Goal: Information Seeking & Learning: Learn about a topic

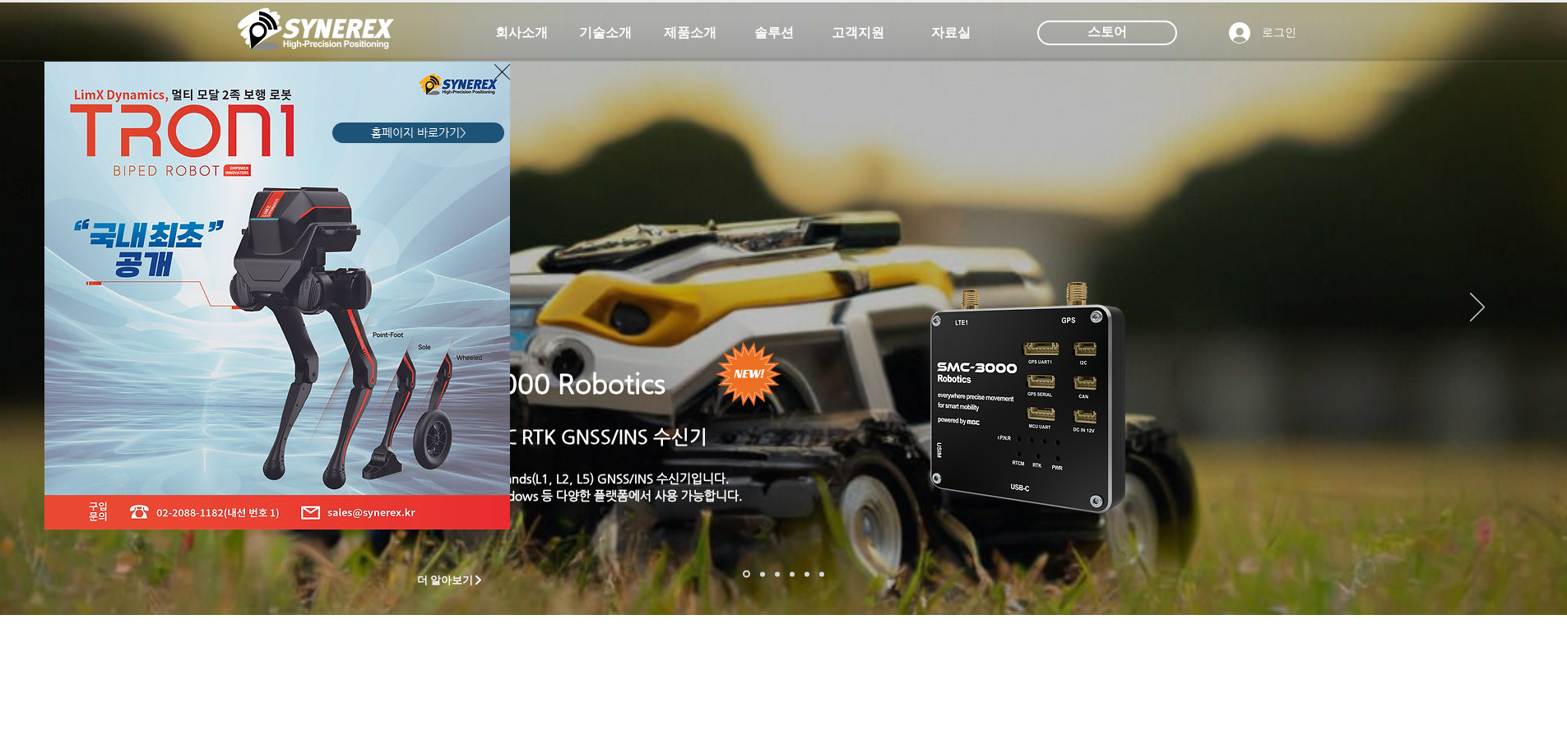
click at [605, 31] on div "LimX Dinamics" at bounding box center [783, 374] width 1567 height 749
click at [606, 37] on div "LimX Dinamics" at bounding box center [783, 374] width 1567 height 749
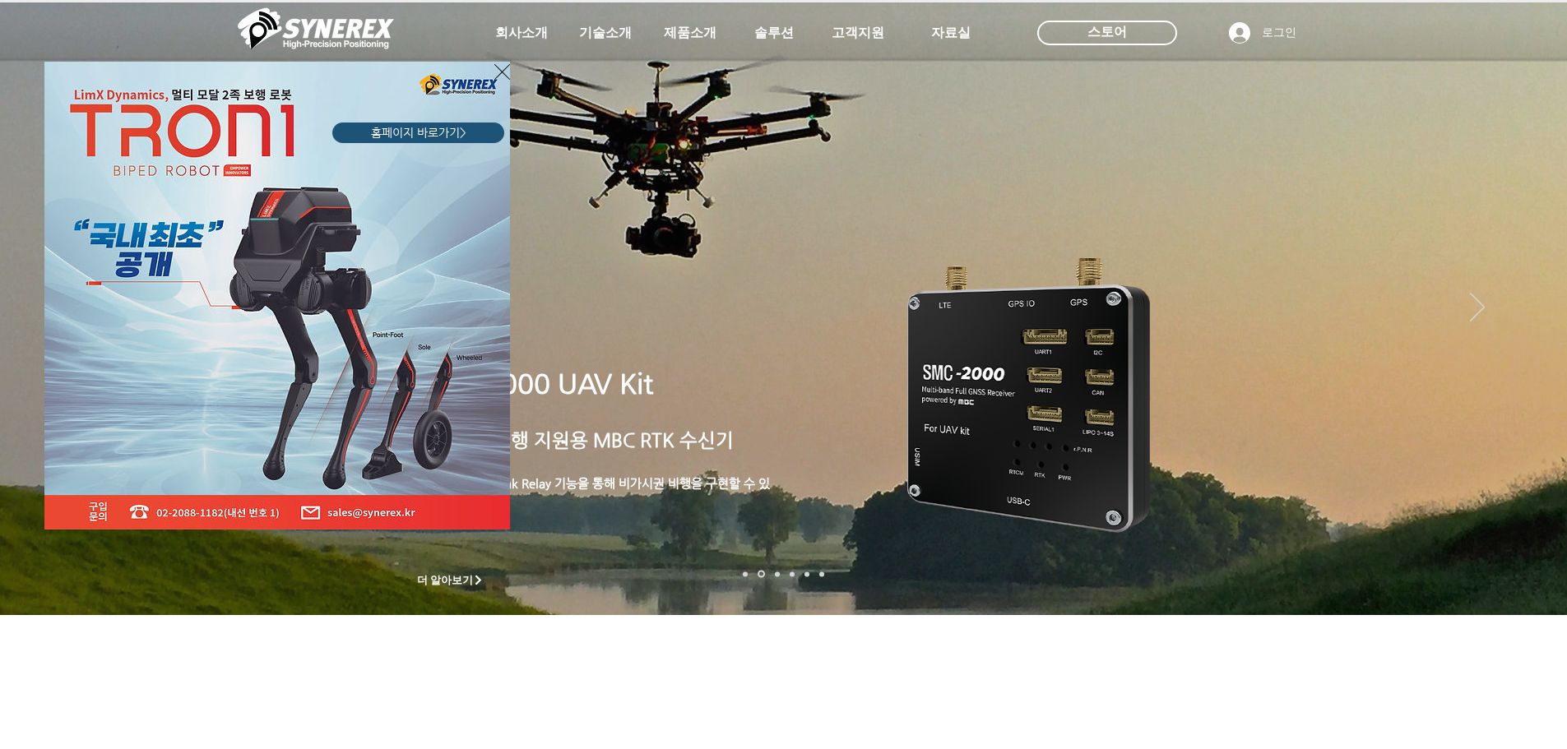
click at [489, 72] on img "LimX Dinamics" at bounding box center [277, 296] width 466 height 468
click at [498, 71] on icon "사이트로 돌아가기" at bounding box center [502, 72] width 16 height 21
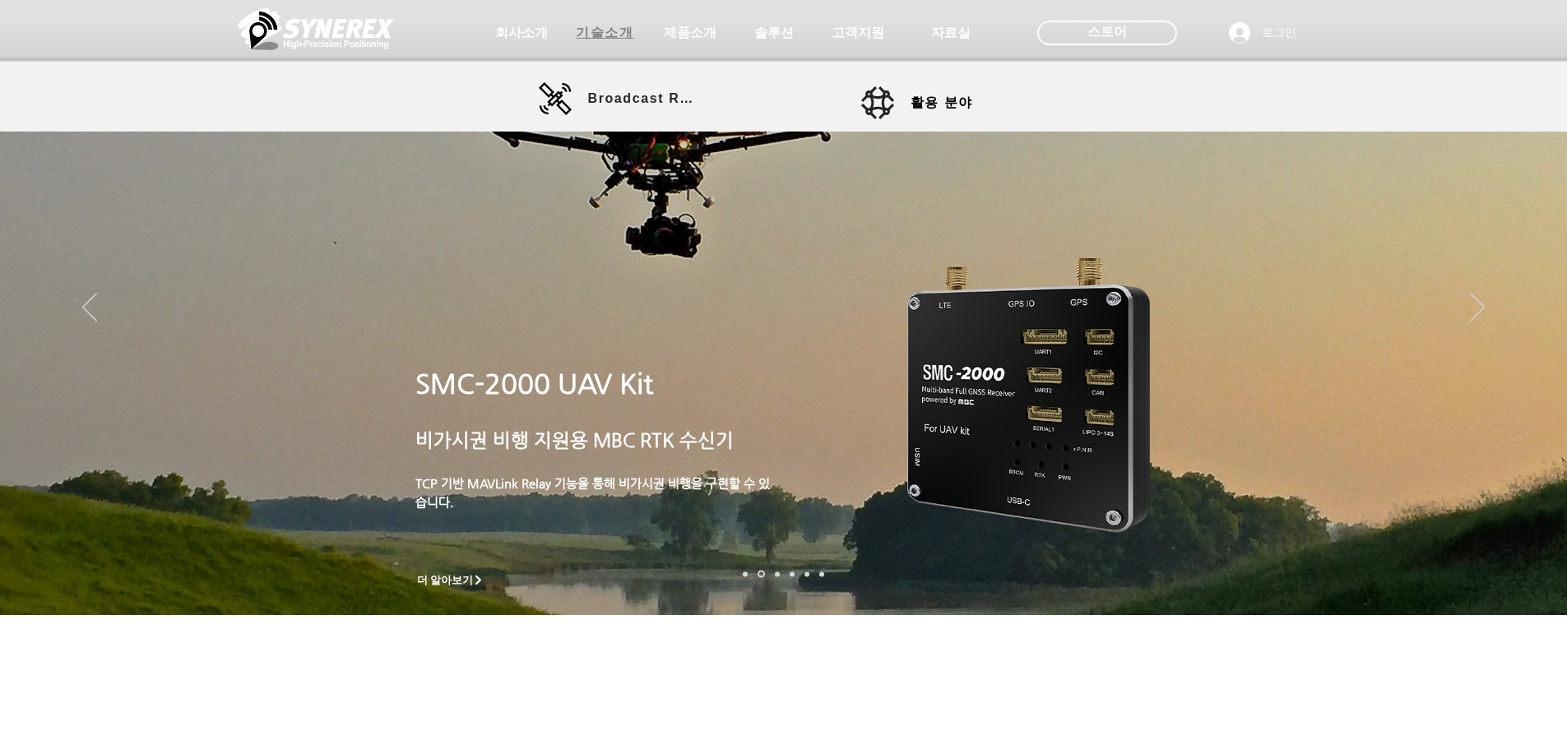
click at [596, 45] on span "기술소개" at bounding box center [605, 32] width 82 height 33
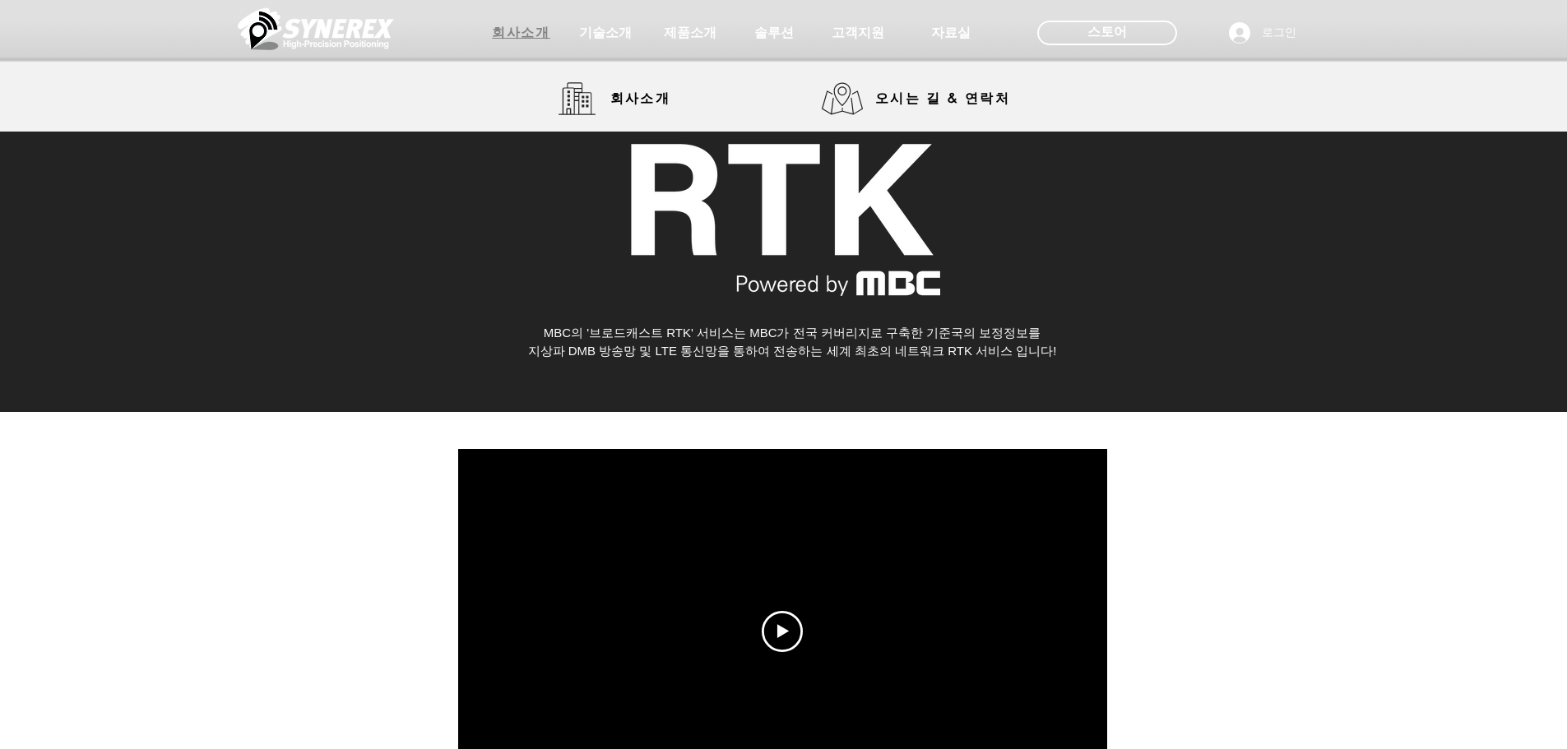
click at [523, 35] on span "회사소개" at bounding box center [521, 33] width 58 height 17
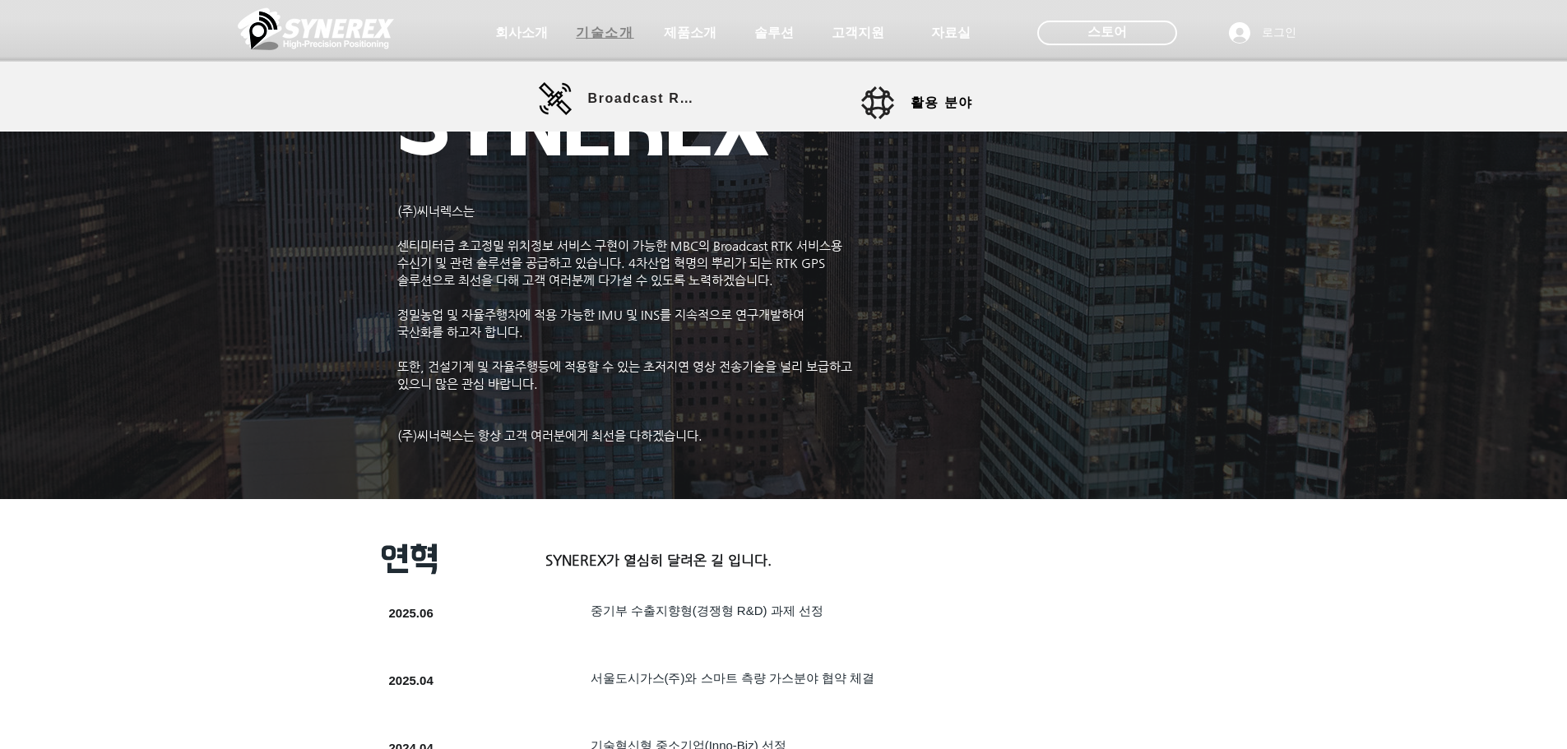
click at [606, 35] on span "기술소개" at bounding box center [605, 33] width 58 height 17
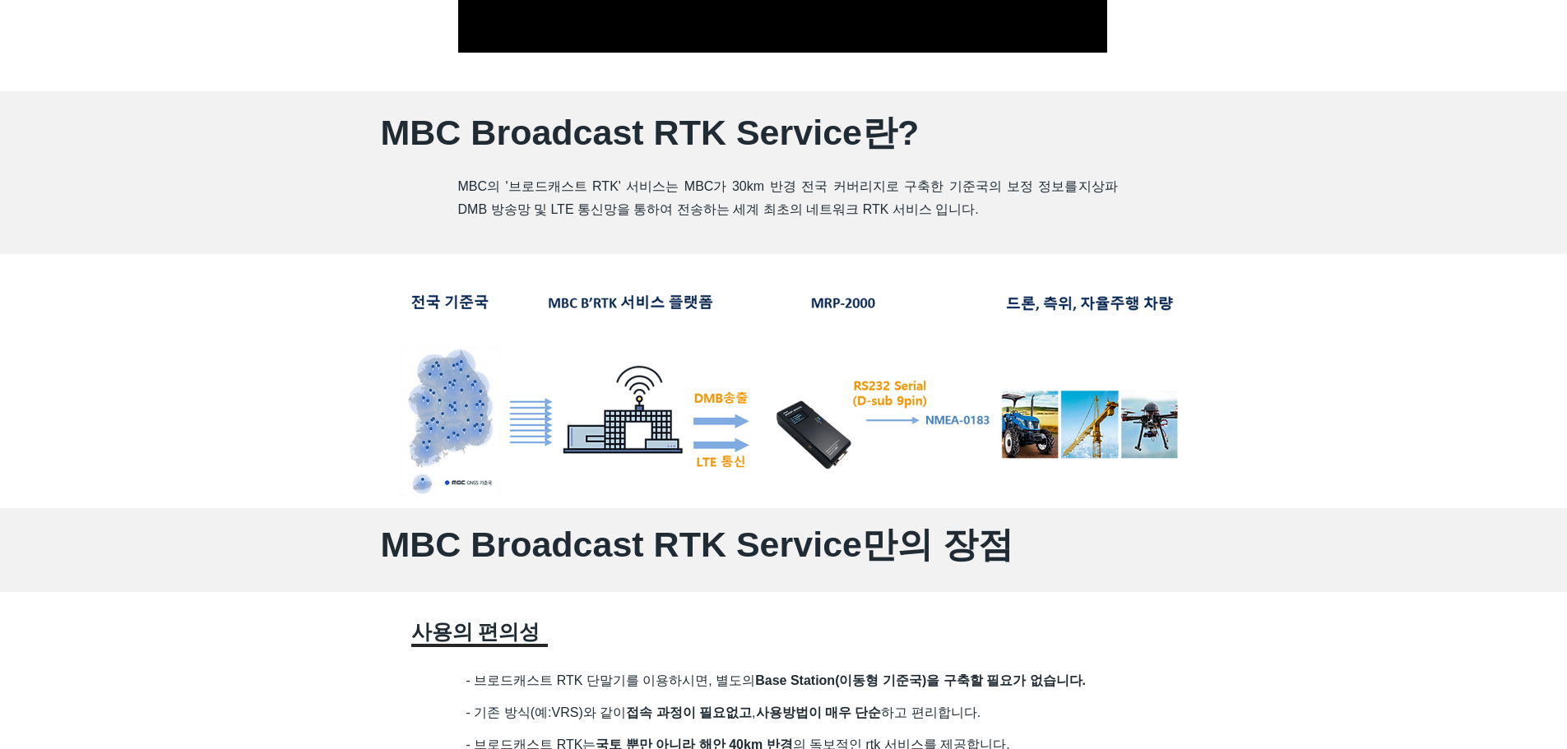
scroll to position [823, 0]
